Goal: Complete application form

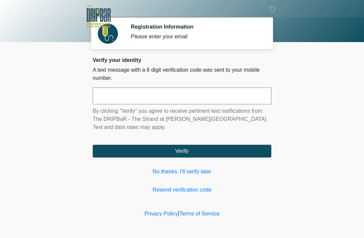
click at [130, 96] on input "text" at bounding box center [182, 96] width 179 height 17
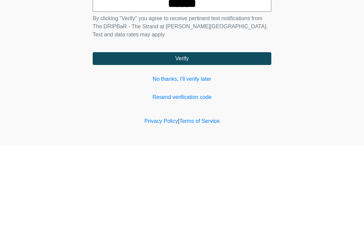
type input "******"
click at [235, 145] on button "Verify" at bounding box center [182, 151] width 179 height 13
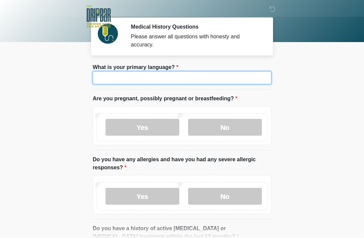
click at [136, 80] on input "What is your primary language?" at bounding box center [182, 77] width 179 height 13
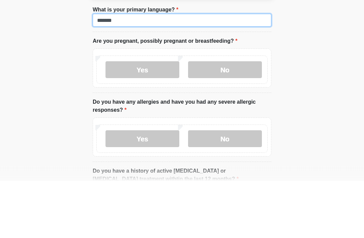
type input "*******"
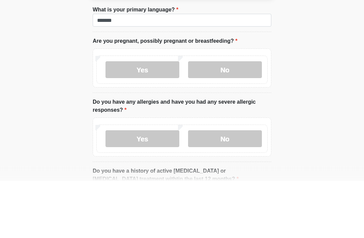
click at [325, 76] on body "‎ ‎ ‎ ‎ Medical History Questions Please answer all questions with honesty and …" at bounding box center [182, 119] width 364 height 238
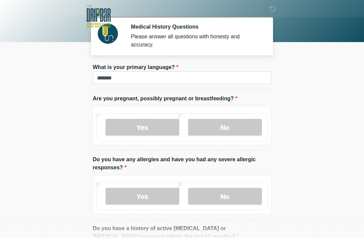
click at [224, 126] on label "No" at bounding box center [225, 127] width 74 height 17
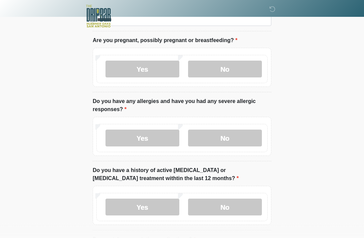
click at [236, 137] on label "No" at bounding box center [225, 138] width 74 height 17
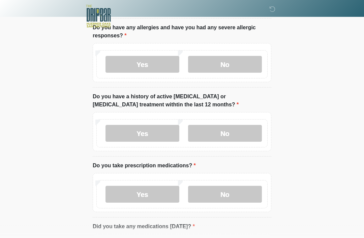
scroll to position [132, 0]
click at [233, 129] on label "No" at bounding box center [225, 133] width 74 height 17
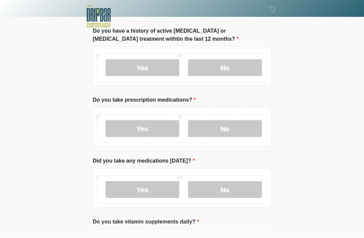
scroll to position [209, 0]
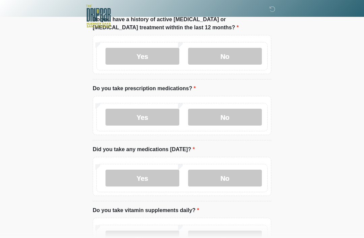
click at [230, 113] on label "No" at bounding box center [225, 117] width 74 height 17
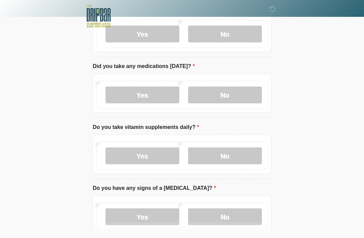
scroll to position [293, 0]
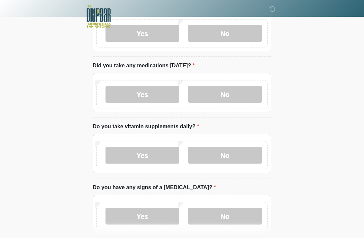
click at [230, 95] on label "No" at bounding box center [225, 94] width 74 height 17
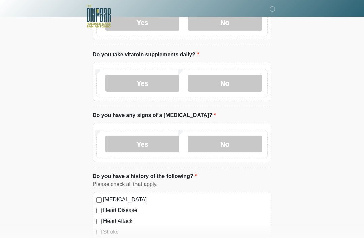
scroll to position [365, 0]
click at [236, 83] on label "No" at bounding box center [225, 82] width 74 height 17
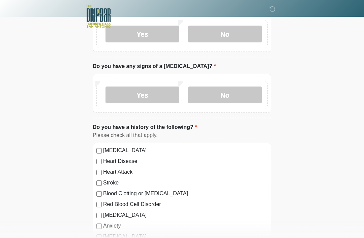
scroll to position [418, 0]
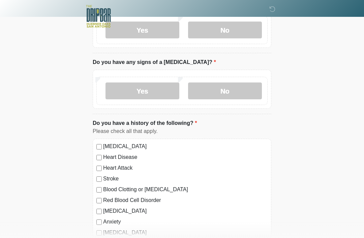
click at [233, 90] on label "No" at bounding box center [225, 91] width 74 height 17
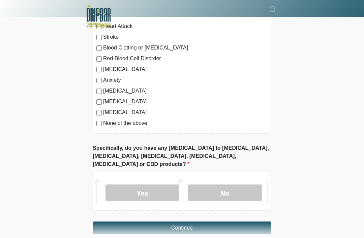
scroll to position [562, 0]
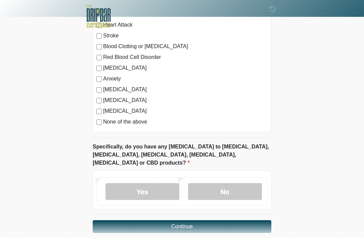
click at [231, 183] on label "No" at bounding box center [225, 191] width 74 height 17
click at [199, 220] on button "Continue" at bounding box center [182, 226] width 179 height 13
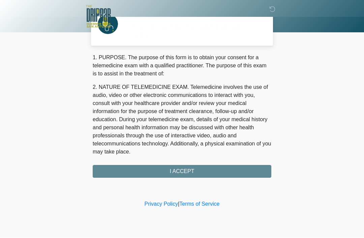
scroll to position [0, 0]
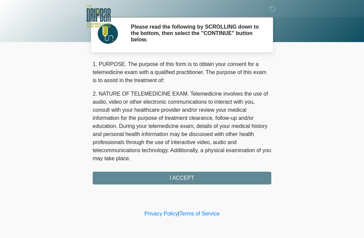
click at [192, 176] on div "1. PURPOSE. The purpose of this form is to obtain your consent for a telemedici…" at bounding box center [182, 122] width 179 height 124
click at [183, 177] on div "1. PURPOSE. The purpose of this form is to obtain your consent for a telemedici…" at bounding box center [182, 122] width 179 height 124
click at [183, 178] on div "1. PURPOSE. The purpose of this form is to obtain your consent for a telemedici…" at bounding box center [182, 122] width 179 height 124
click at [192, 173] on div "1. PURPOSE. The purpose of this form is to obtain your consent for a telemedici…" at bounding box center [182, 122] width 179 height 124
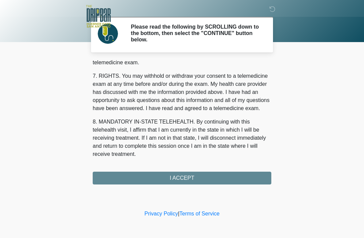
click at [198, 179] on button "I ACCEPT" at bounding box center [182, 178] width 179 height 13
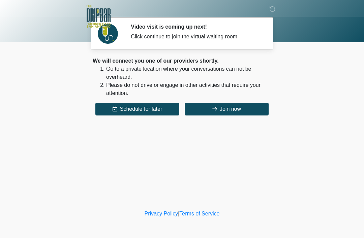
click at [232, 103] on button "Join now" at bounding box center [227, 109] width 84 height 13
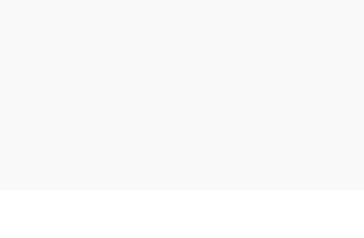
scroll to position [24, 0]
